Goal: Complete application form

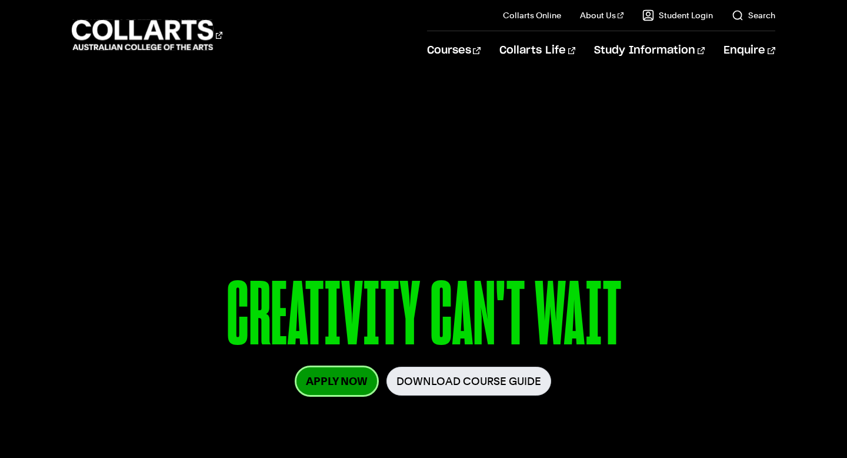
click at [348, 381] on link "Apply Now" at bounding box center [337, 381] width 81 height 28
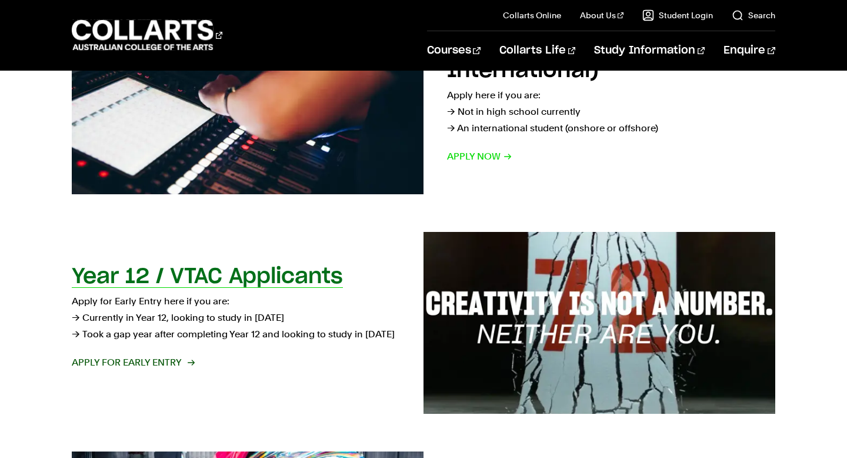
scroll to position [270, 0]
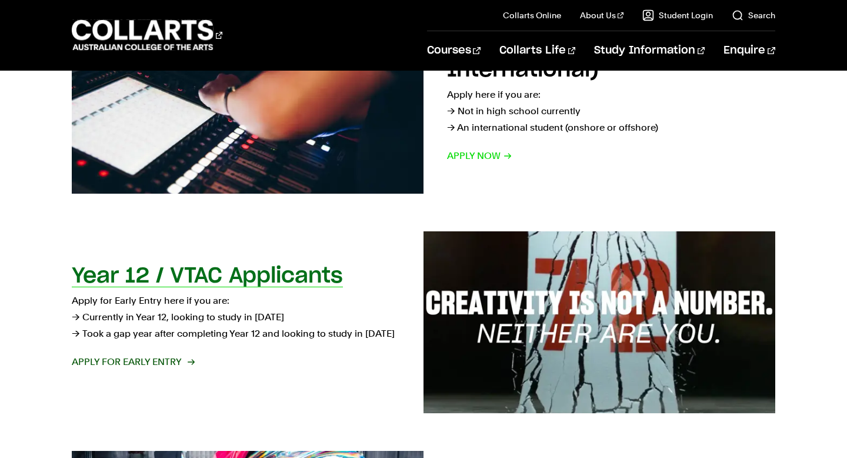
click at [289, 275] on h2 "Year 12 / VTAC Applicants" at bounding box center [207, 275] width 271 height 21
